Goal: Book appointment/travel/reservation

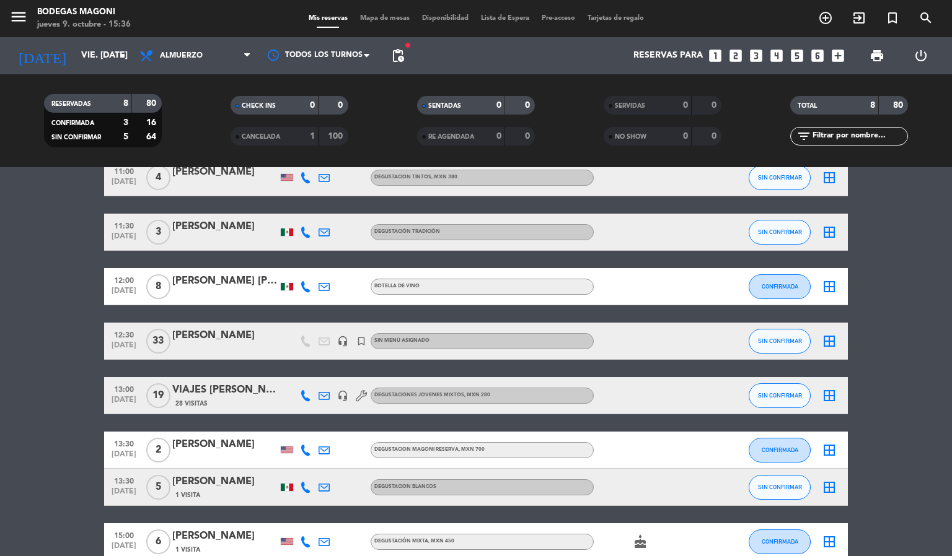
scroll to position [93, 0]
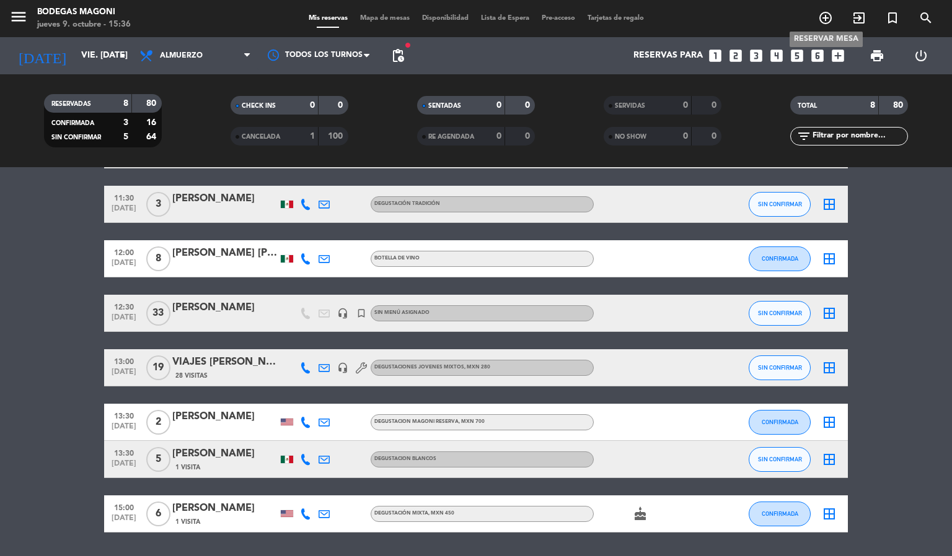
click at [833, 20] on span "add_circle_outline" at bounding box center [825, 17] width 33 height 21
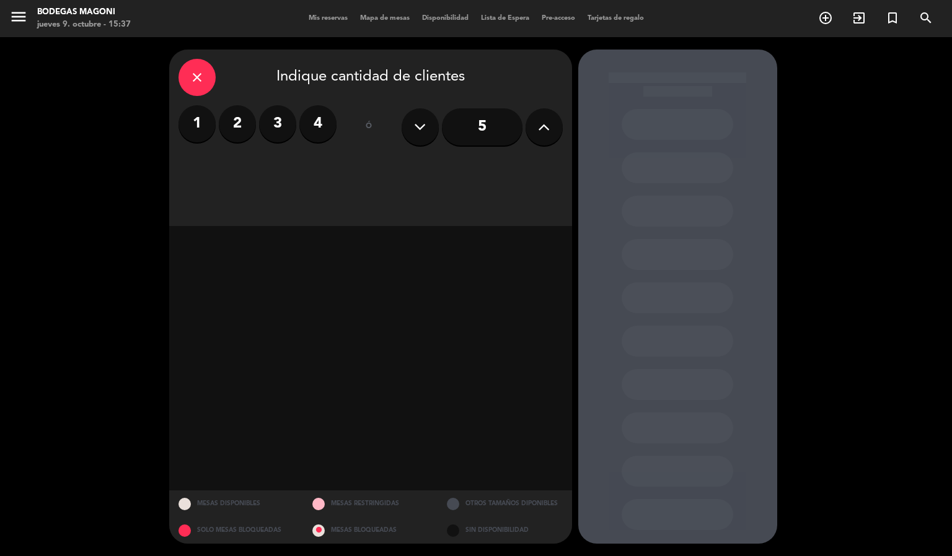
click at [529, 121] on button at bounding box center [543, 126] width 37 height 37
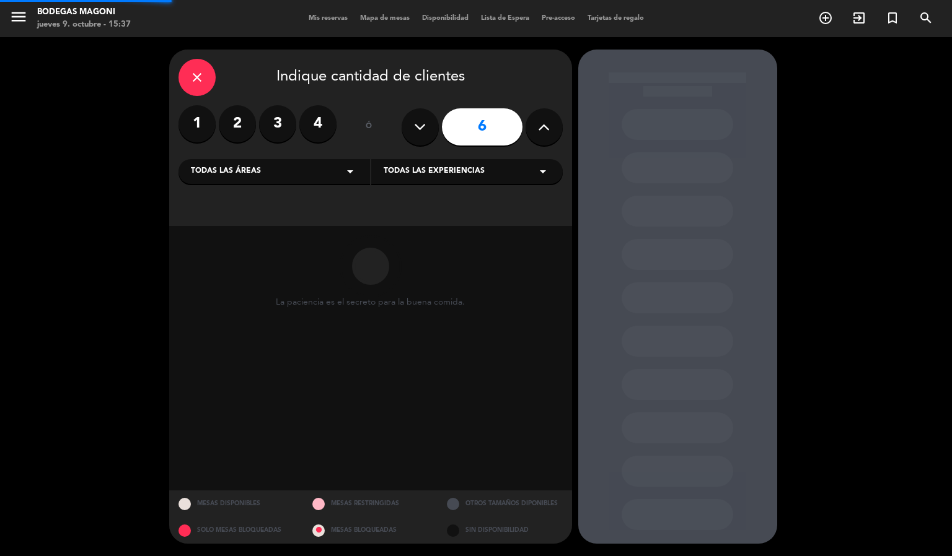
click at [532, 123] on button at bounding box center [543, 126] width 37 height 37
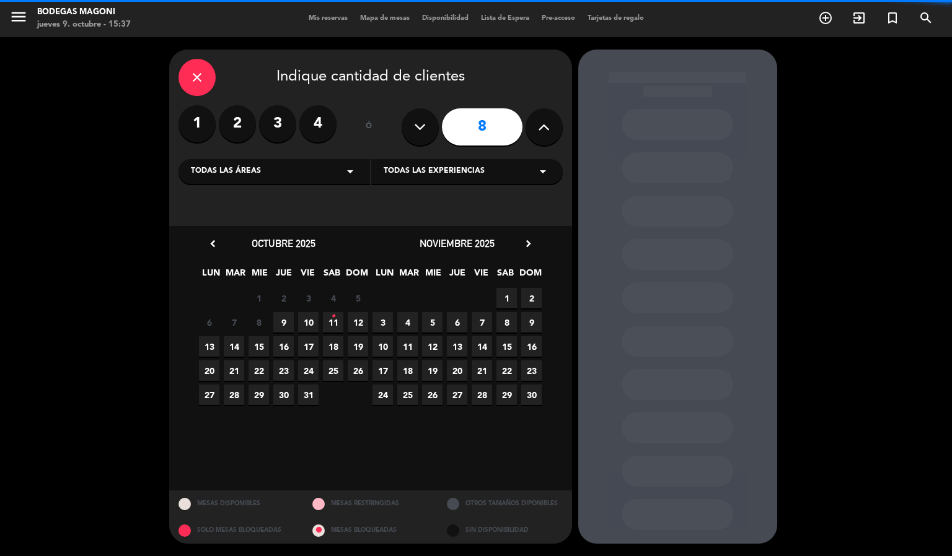
click at [532, 123] on button at bounding box center [543, 126] width 37 height 37
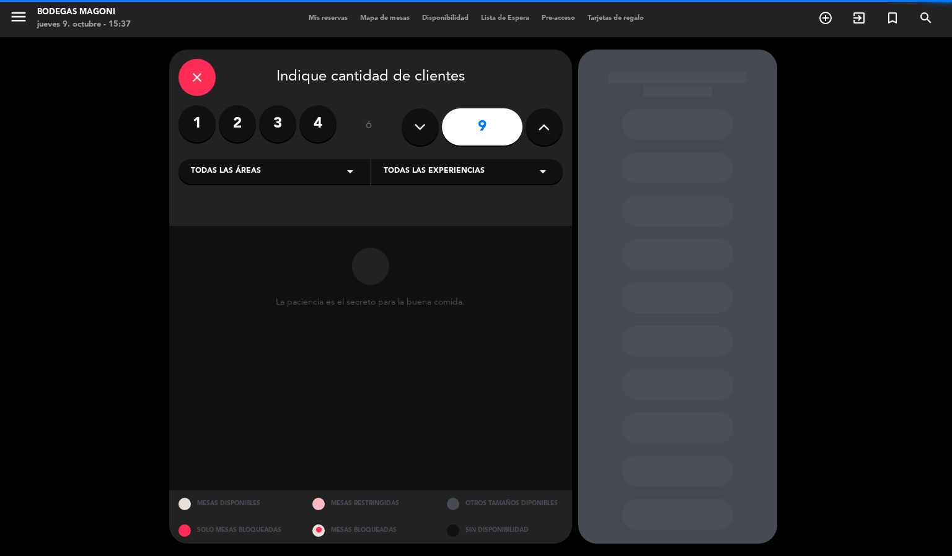
click at [532, 123] on button at bounding box center [543, 126] width 37 height 37
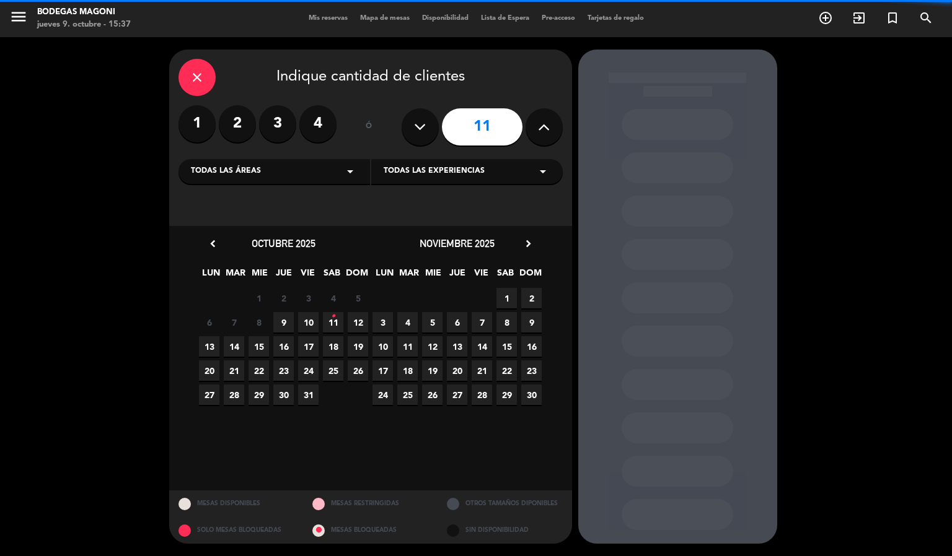
click at [532, 123] on button at bounding box center [543, 126] width 37 height 37
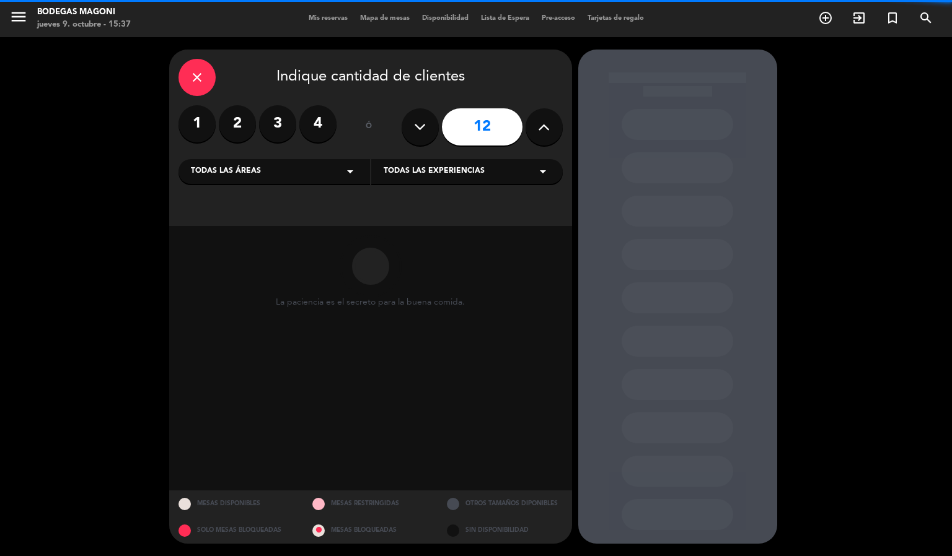
click at [532, 123] on button at bounding box center [543, 126] width 37 height 37
type input "13"
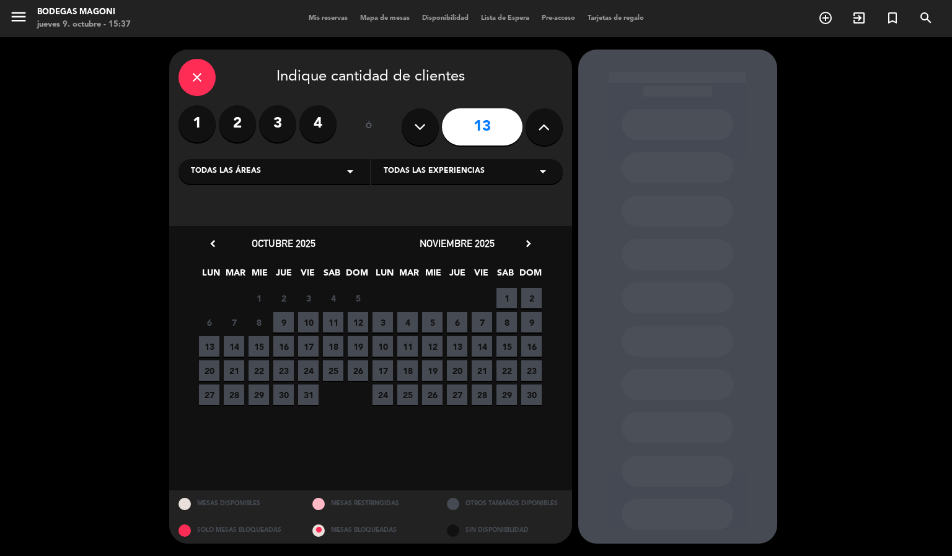
click at [307, 323] on span "10" at bounding box center [308, 322] width 20 height 20
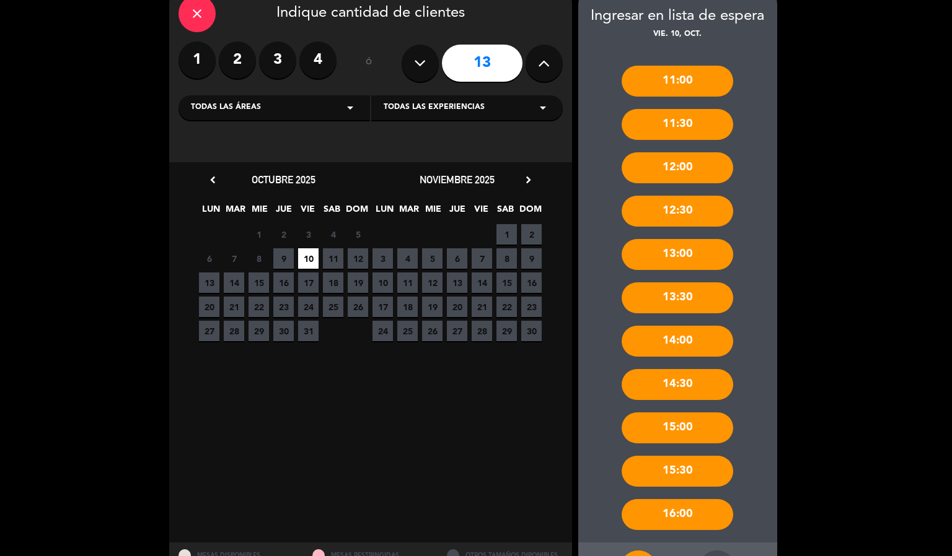
scroll to position [93, 0]
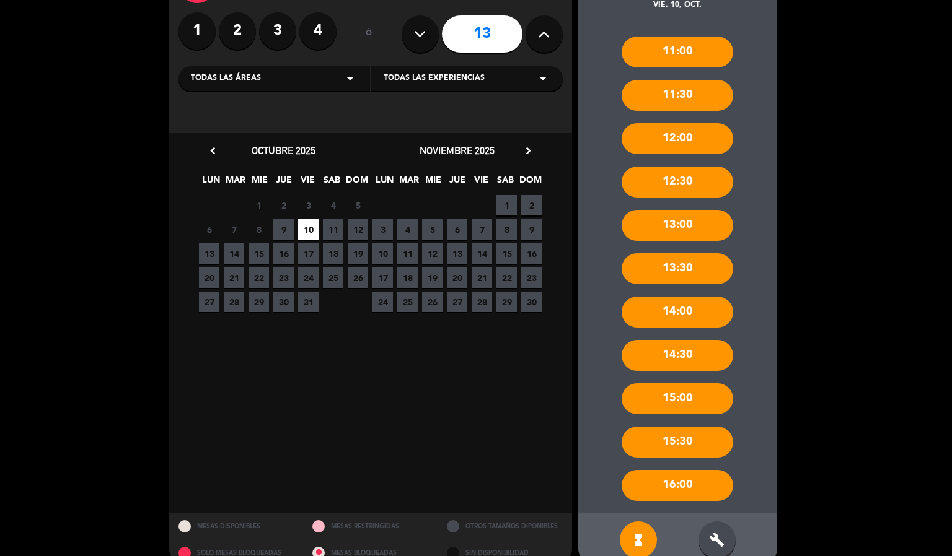
click at [687, 315] on div "14:00" at bounding box center [678, 312] width 112 height 31
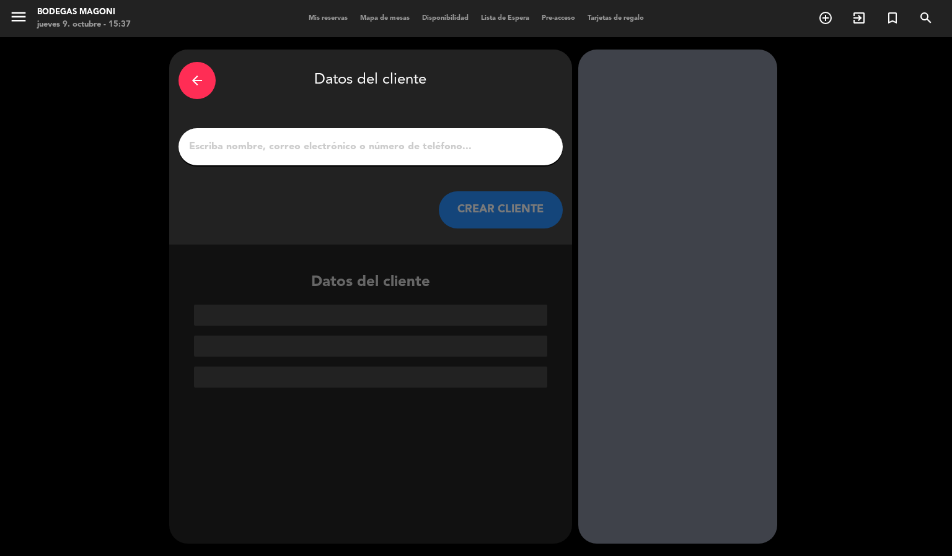
click at [281, 129] on div at bounding box center [370, 146] width 384 height 37
click at [283, 145] on input "1" at bounding box center [371, 146] width 366 height 17
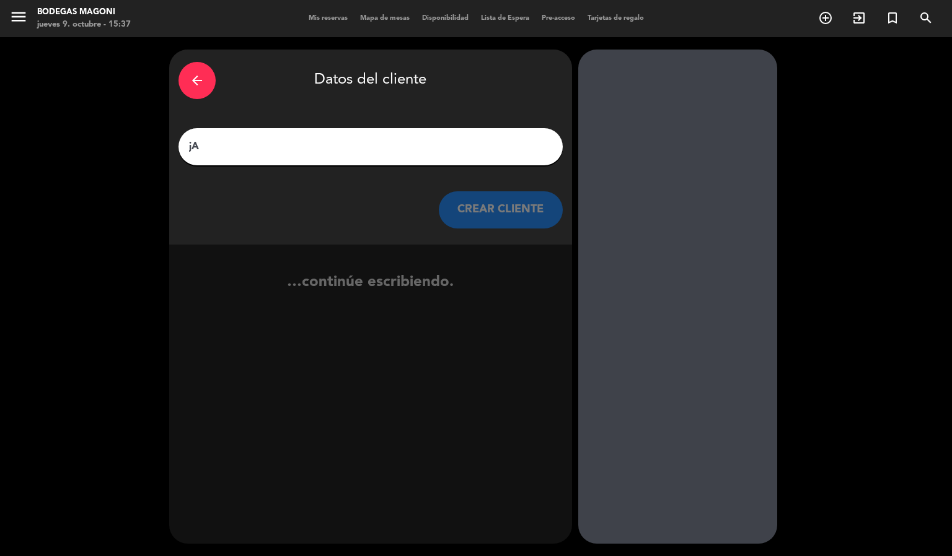
type input "j"
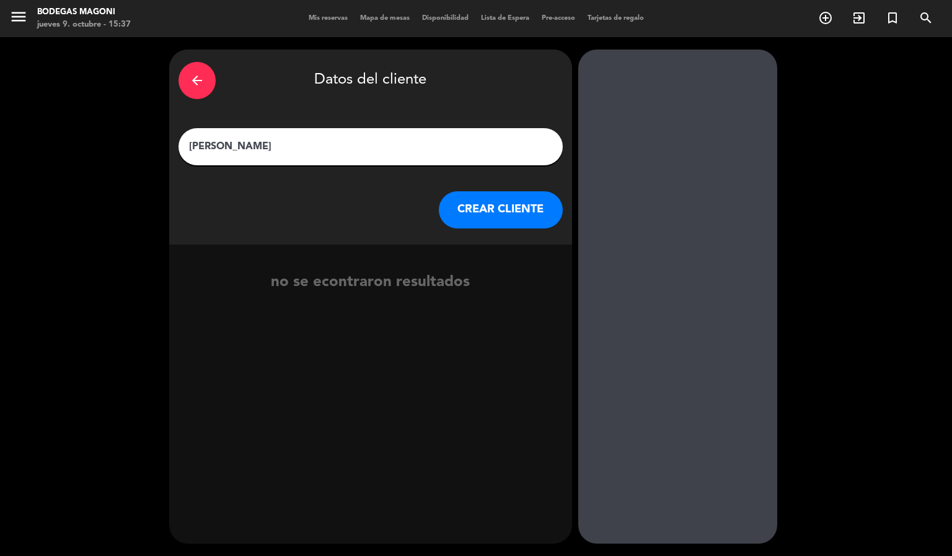
type input "[PERSON_NAME]"
click at [495, 211] on button "CREAR CLIENTE" at bounding box center [501, 209] width 124 height 37
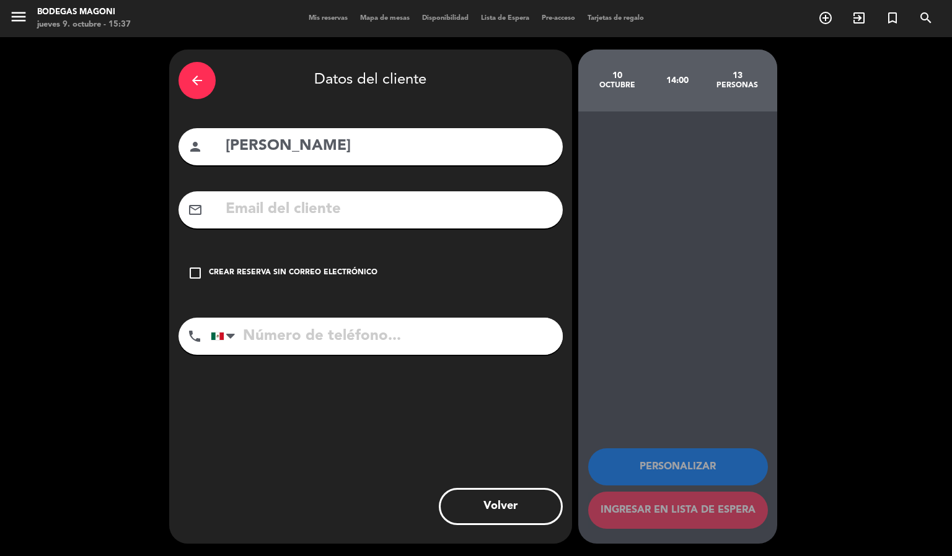
click at [495, 211] on input "text" at bounding box center [388, 209] width 329 height 25
click at [204, 272] on div "check_box_outline_blank Crear reserva sin correo electrónico" at bounding box center [370, 273] width 384 height 37
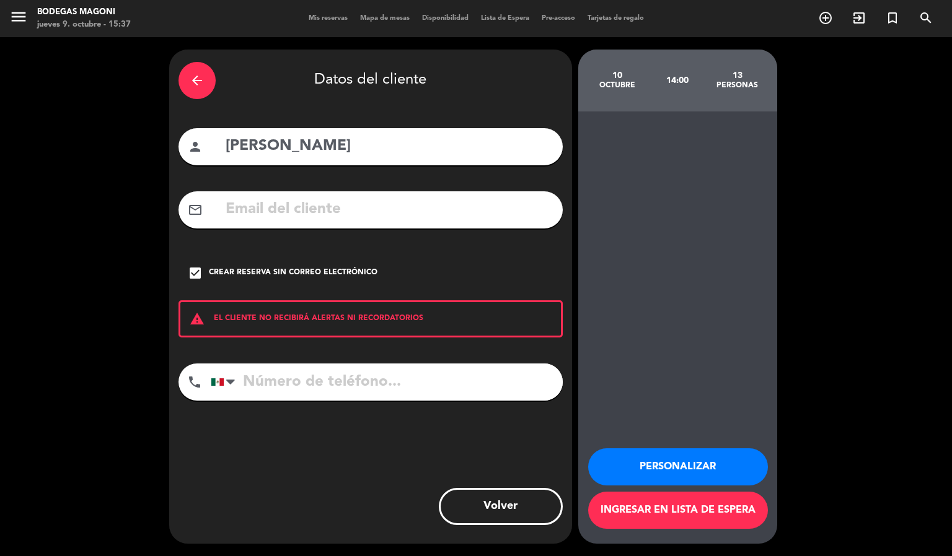
click at [729, 501] on button "Ingresar en lista de espera" at bounding box center [678, 510] width 180 height 37
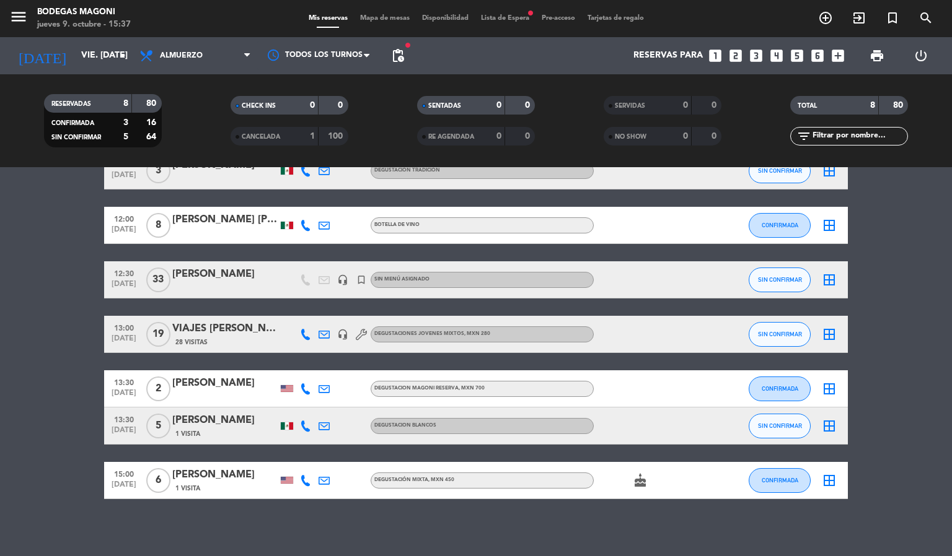
scroll to position [131, 0]
